Goal: Task Accomplishment & Management: Use online tool/utility

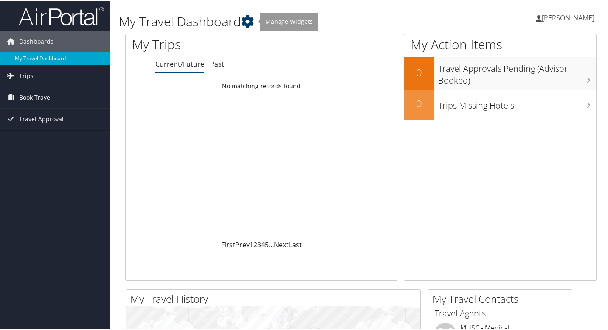
click at [251, 20] on icon at bounding box center [247, 20] width 13 height 13
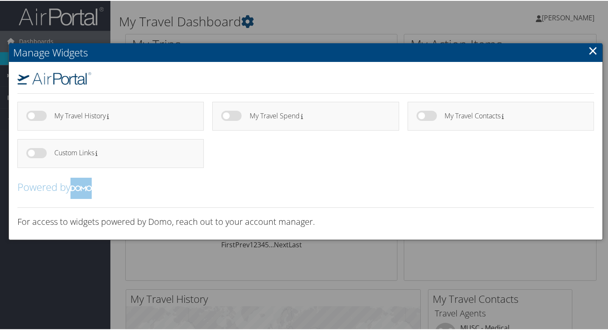
click at [545, 11] on div at bounding box center [305, 165] width 611 height 330
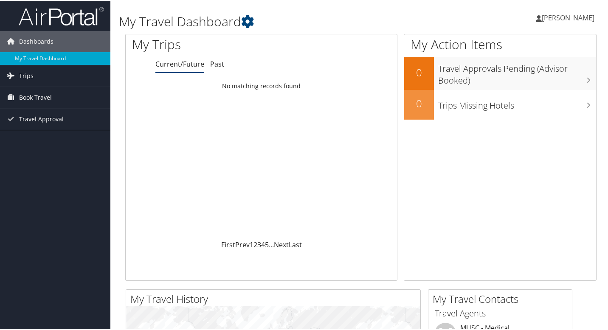
click at [557, 17] on span "[PERSON_NAME]" at bounding box center [568, 16] width 53 height 9
click at [51, 97] on span "Book Travel" at bounding box center [35, 96] width 33 height 21
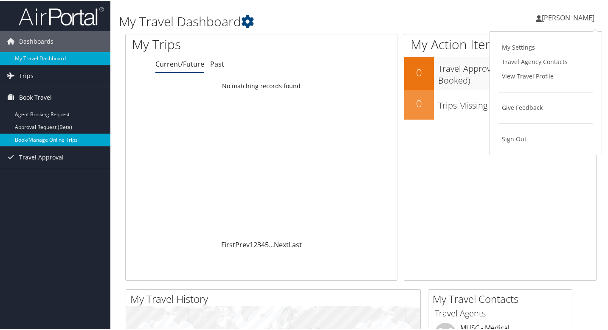
click at [59, 140] on link "Book/Manage Online Trips" at bounding box center [55, 139] width 110 height 13
